Goal: Task Accomplishment & Management: Manage account settings

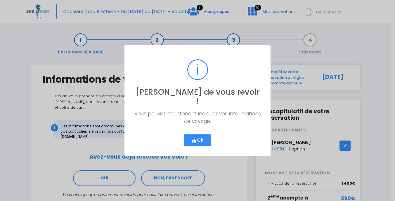
click at [198, 137] on button "Ok" at bounding box center [197, 140] width 27 height 12
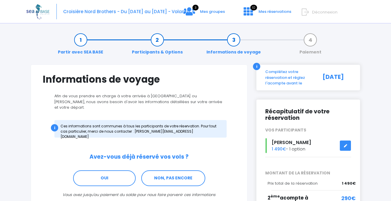
click at [325, 15] on div "3 Mes groupes 10 Mes réservations Déconnexion" at bounding box center [307, 16] width 107 height 16
click at [326, 12] on span "Déconnexion" at bounding box center [324, 12] width 25 height 6
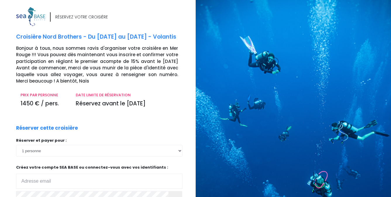
type input "[EMAIL_ADDRESS][DOMAIN_NAME]"
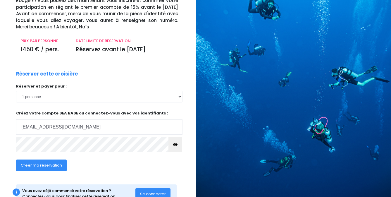
scroll to position [75, 0]
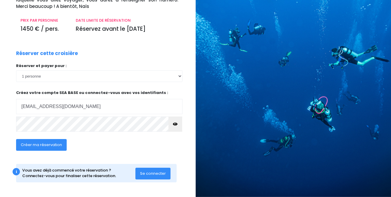
click at [160, 173] on span "Se connecter" at bounding box center [153, 173] width 26 height 6
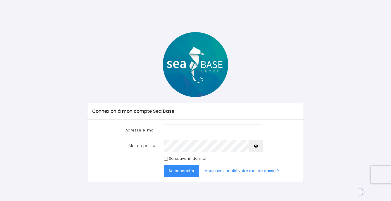
type input "marieisdiving@gmail.com"
click at [180, 172] on span "Se connecter" at bounding box center [182, 171] width 26 height 6
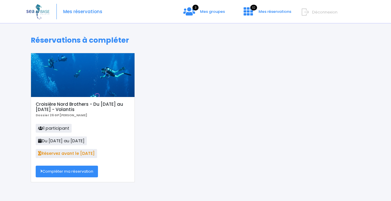
click at [73, 172] on link "Compléter ma réservation" at bounding box center [67, 172] width 62 height 12
click at [199, 11] on link "3 Mes groupes" at bounding box center [204, 14] width 51 height 6
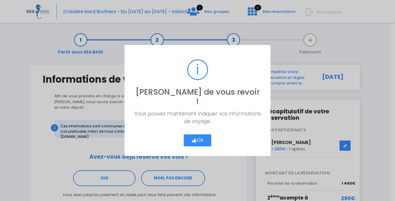
click at [202, 134] on button "Ok" at bounding box center [197, 140] width 27 height 12
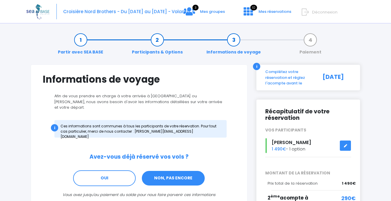
click at [181, 173] on link "NON, PAS ENCORE" at bounding box center [173, 178] width 64 height 16
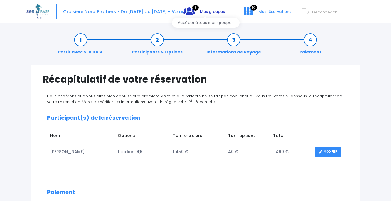
click at [197, 11] on link "3 Mes groupes" at bounding box center [204, 14] width 51 height 6
click at [307, 10] on icon at bounding box center [305, 12] width 7 height 10
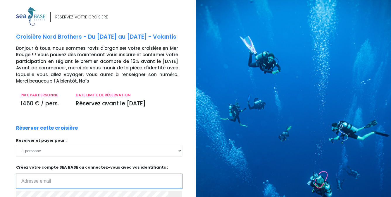
type input "marieisdiving@gmail.com"
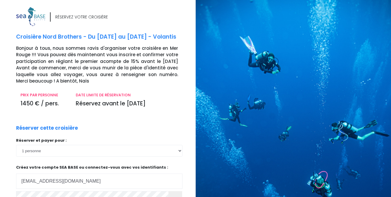
click at [253, 61] on div at bounding box center [295, 135] width 200 height 271
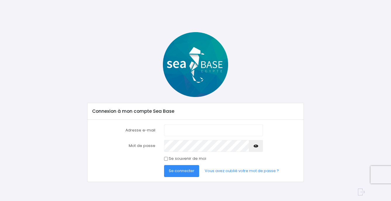
type input "[EMAIL_ADDRESS][DOMAIN_NAME]"
click at [179, 172] on span "Se connecter" at bounding box center [182, 171] width 26 height 6
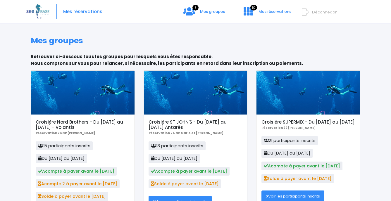
click at [308, 13] on icon at bounding box center [305, 12] width 7 height 10
